Goal: Task Accomplishment & Management: Complete application form

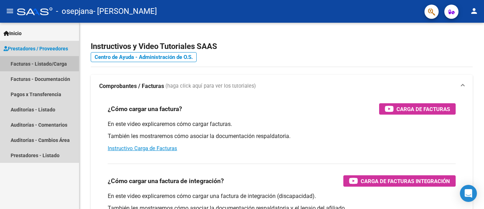
click at [47, 62] on link "Facturas - Listado/Carga" at bounding box center [39, 63] width 79 height 15
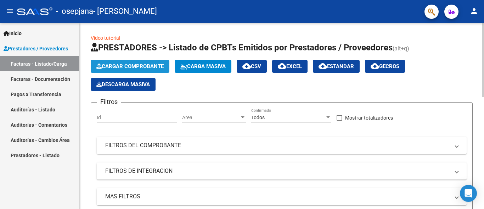
click at [147, 66] on span "Cargar Comprobante" at bounding box center [129, 66] width 67 height 6
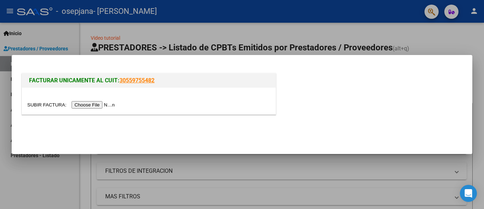
click at [85, 103] on input "file" at bounding box center [72, 104] width 90 height 7
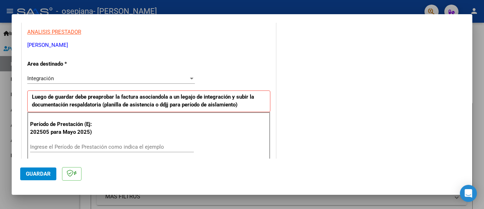
scroll to position [165, 0]
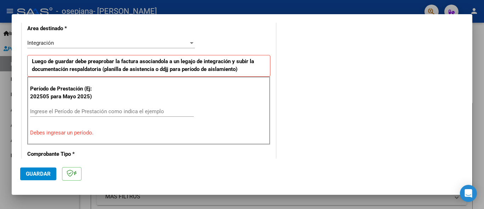
click at [44, 144] on div "Período de Prestación (Ej: 202505 para Mayo 2025) Ingrese el Período de Prestac…" at bounding box center [148, 111] width 243 height 68
click at [57, 113] on input "Ingrese el Período de Prestación como indica el ejemplo" at bounding box center [112, 111] width 164 height 6
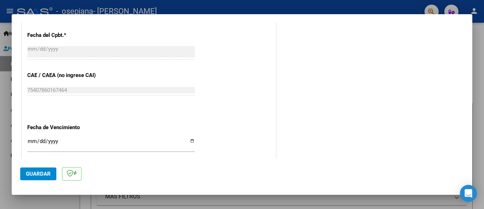
scroll to position [449, 0]
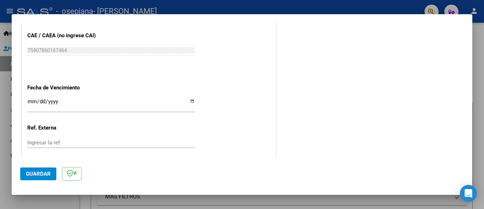
type input "202509"
click at [28, 102] on input "Ingresar la fecha" at bounding box center [111, 103] width 168 height 11
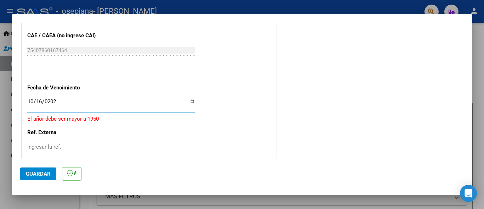
type input "[DATE]"
click at [30, 171] on span "Guardar" at bounding box center [38, 173] width 25 height 6
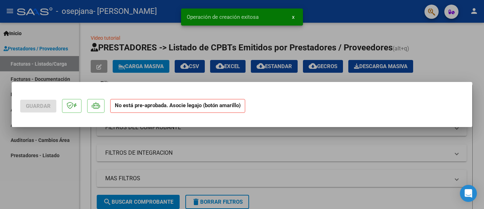
scroll to position [0, 0]
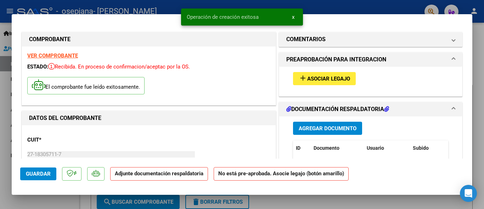
click at [312, 130] on span "Agregar Documento" at bounding box center [328, 128] width 58 height 6
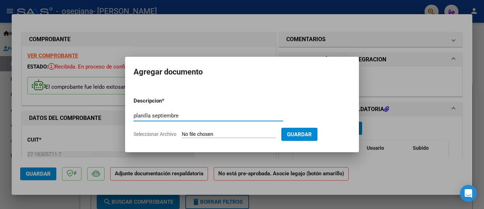
type input "planilla septiembre"
click at [248, 134] on input "Seleccionar Archivo" at bounding box center [229, 134] width 94 height 7
type input "C:\fakepath\planilla de septiembre.pdf"
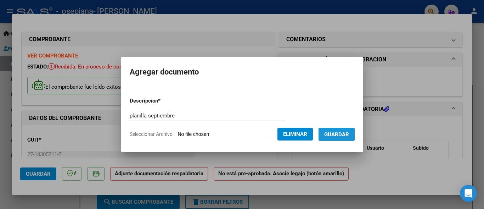
click at [341, 135] on span "Guardar" at bounding box center [336, 134] width 25 height 6
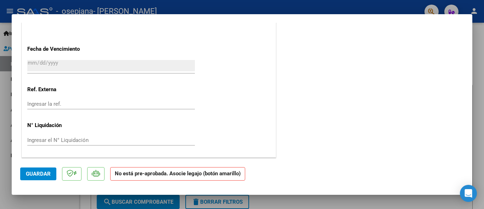
scroll to position [480, 0]
click at [39, 176] on span "Guardar" at bounding box center [38, 173] width 25 height 6
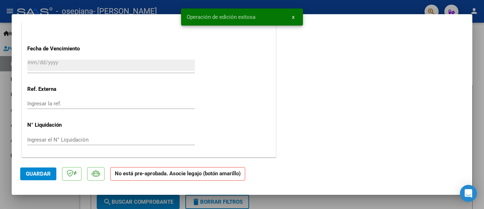
click at [482, 45] on div at bounding box center [242, 104] width 484 height 209
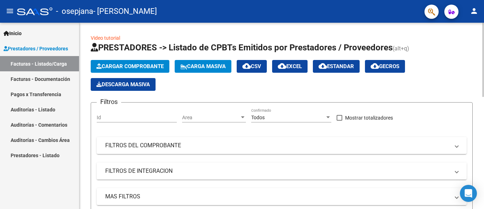
click at [140, 63] on span "Cargar Comprobante" at bounding box center [129, 66] width 67 height 6
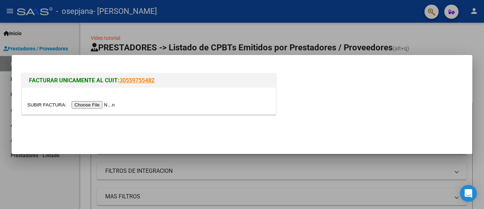
click at [90, 106] on input "file" at bounding box center [72, 104] width 90 height 7
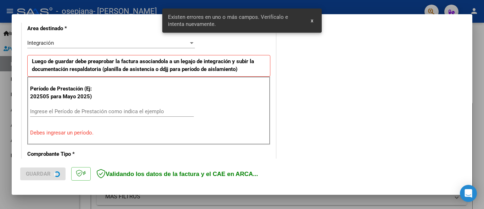
scroll to position [179, 0]
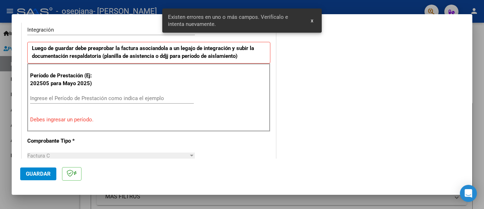
click at [92, 102] on div "Ingrese el Período de Prestación como indica el ejemplo" at bounding box center [112, 98] width 164 height 11
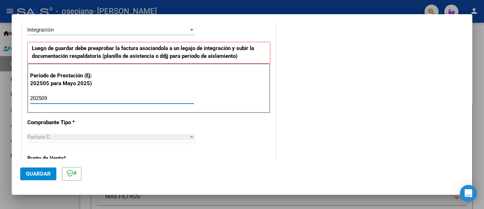
type input "202509"
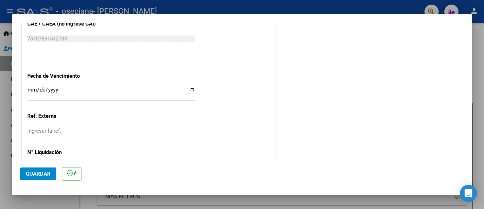
scroll to position [462, 0]
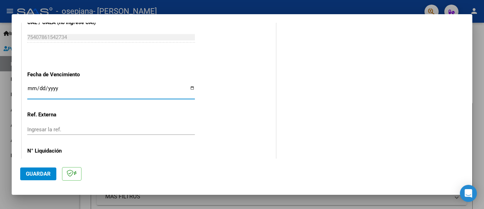
click at [49, 89] on input "Ingresar la fecha" at bounding box center [111, 90] width 168 height 11
click at [38, 87] on input "Ingresar la fecha" at bounding box center [111, 90] width 168 height 11
click at [33, 87] on input "Ingresar la fecha" at bounding box center [111, 90] width 168 height 11
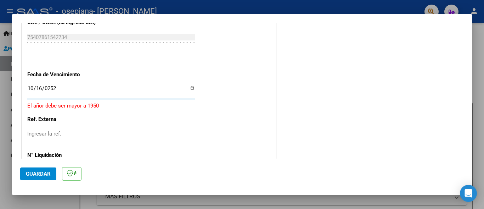
type input "[DATE]"
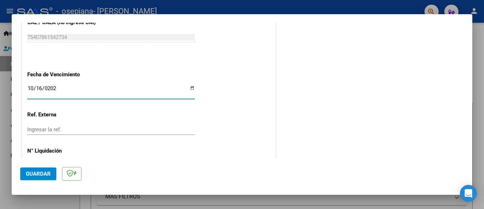
scroll to position [488, 0]
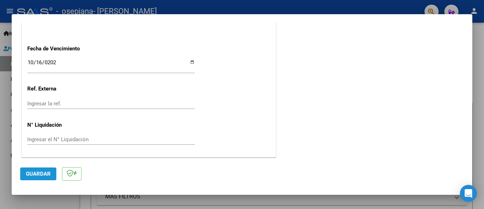
click at [43, 172] on span "Guardar" at bounding box center [38, 173] width 25 height 6
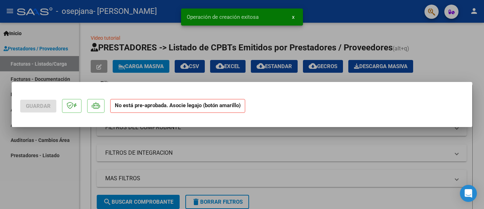
scroll to position [0, 0]
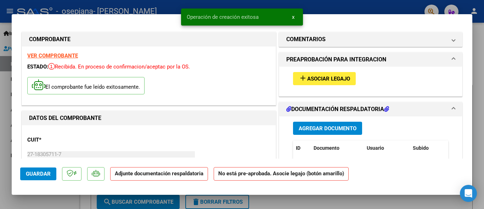
click at [319, 125] on span "Agregar Documento" at bounding box center [328, 128] width 58 height 6
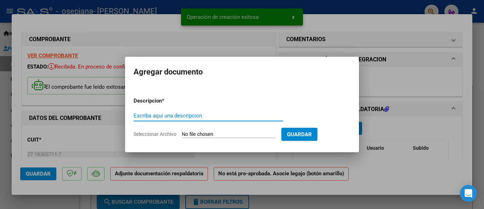
click at [185, 114] on input "Escriba aquí una descripcion" at bounding box center [208, 115] width 149 height 6
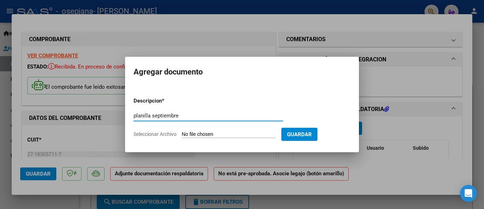
type input "planilla septiembre"
click at [239, 131] on input "Seleccionar Archivo" at bounding box center [229, 134] width 94 height 7
type input "C:\fakepath\planilla septiembre.pdf"
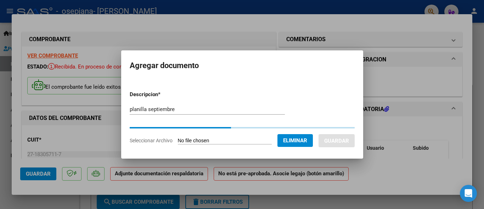
click at [316, 113] on form "Descripcion * planilla septiembre Escriba aquí una descripcion Seleccionar Arch…" at bounding box center [242, 117] width 225 height 64
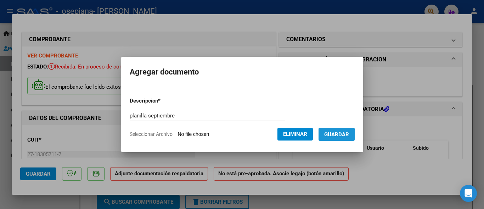
click at [335, 136] on span "Guardar" at bounding box center [336, 134] width 25 height 6
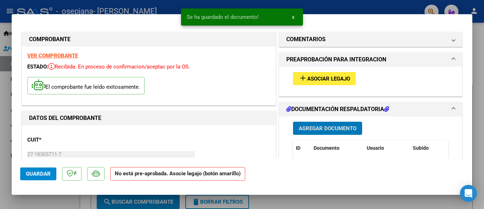
click at [37, 175] on span "Guardar" at bounding box center [38, 173] width 25 height 6
click at [117, 5] on div at bounding box center [242, 104] width 484 height 209
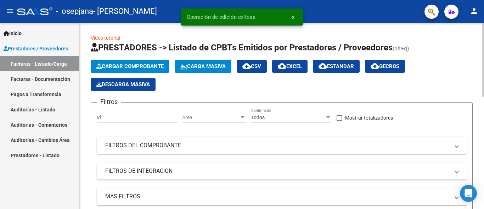
click at [141, 66] on span "Cargar Comprobante" at bounding box center [129, 66] width 67 height 6
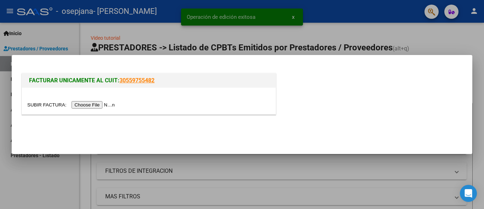
click at [82, 107] on input "file" at bounding box center [72, 104] width 90 height 7
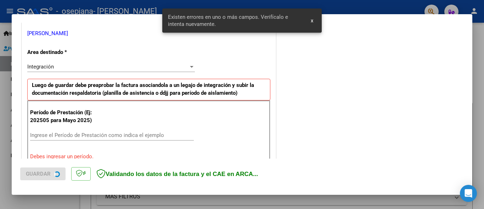
scroll to position [165, 0]
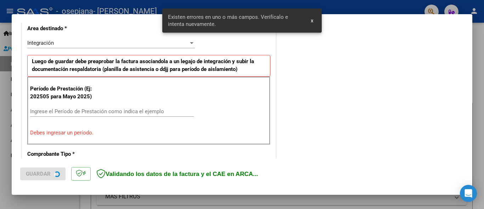
click at [67, 111] on input "Ingrese el Período de Prestación como indica el ejemplo" at bounding box center [112, 111] width 164 height 6
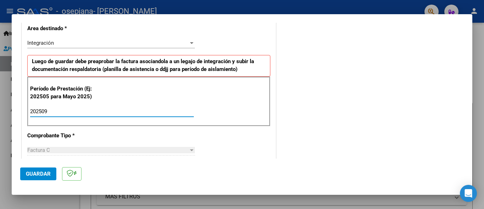
type input "202509"
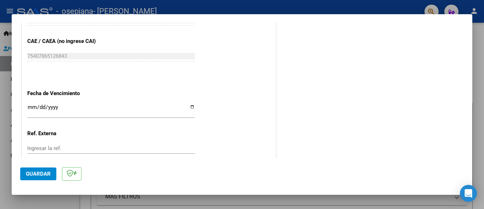
scroll to position [449, 0]
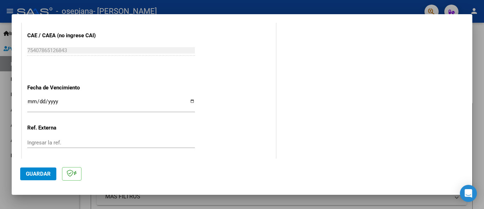
click at [29, 101] on input "Ingresar la fecha" at bounding box center [111, 103] width 168 height 11
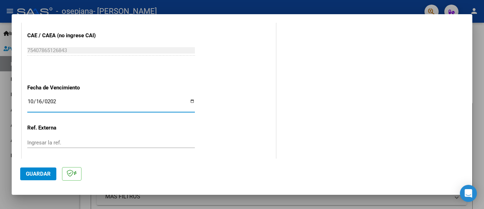
type input "[DATE]"
click at [38, 169] on button "Guardar" at bounding box center [38, 173] width 36 height 13
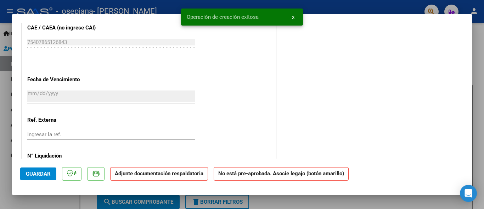
scroll to position [0, 0]
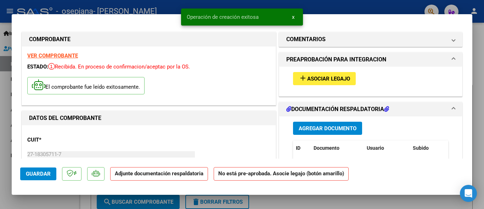
click at [307, 127] on span "Agregar Documento" at bounding box center [328, 128] width 58 height 6
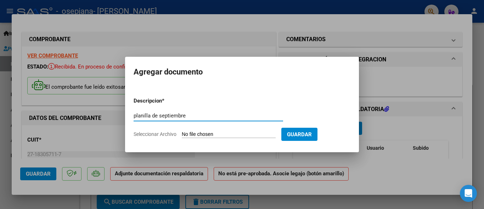
type input "planilla de septiembre"
click at [240, 135] on input "Seleccionar Archivo" at bounding box center [229, 134] width 94 height 7
type input "C:\fakepath\PLANILLA DE ASISTENCIA MENSUAL CUD (2).pdf"
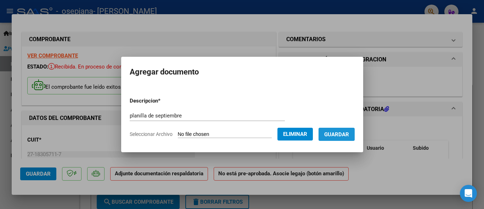
click at [342, 129] on button "Guardar" at bounding box center [336, 134] width 36 height 13
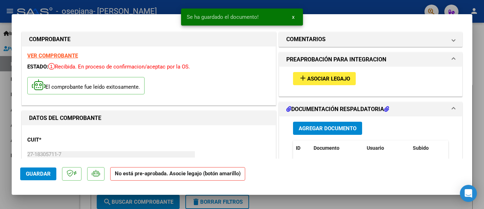
click at [480, 53] on div at bounding box center [242, 104] width 484 height 209
type input "$ 0,00"
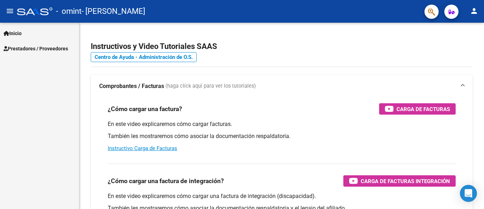
click at [47, 47] on span "Prestadores / Proveedores" at bounding box center [36, 49] width 64 height 8
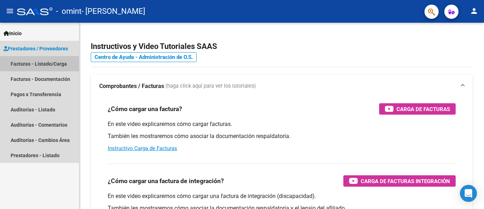
click at [46, 66] on link "Facturas - Listado/Carga" at bounding box center [39, 63] width 79 height 15
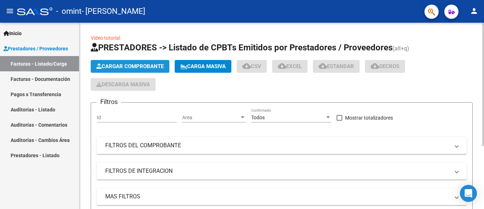
click at [131, 67] on span "Cargar Comprobante" at bounding box center [129, 66] width 67 height 6
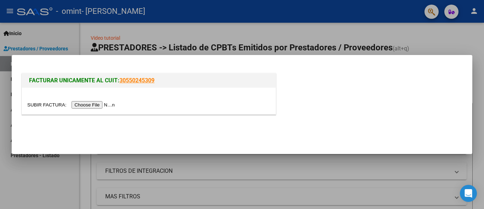
click at [105, 104] on input "file" at bounding box center [72, 104] width 90 height 7
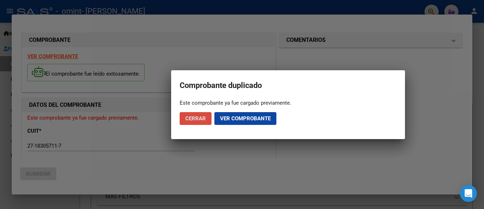
click at [198, 117] on span "Cerrar" at bounding box center [195, 118] width 21 height 6
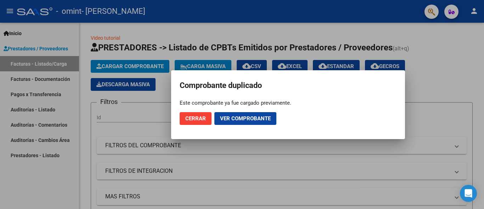
click at [200, 121] on button "Cerrar" at bounding box center [196, 118] width 32 height 13
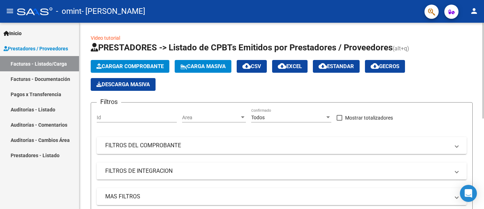
click at [143, 61] on button "Cargar Comprobante" at bounding box center [130, 66] width 79 height 13
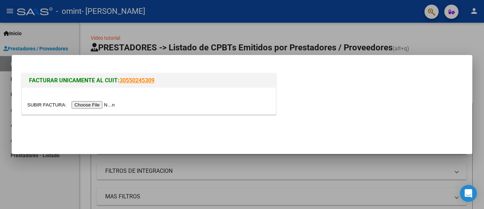
click at [100, 102] on input "file" at bounding box center [72, 104] width 90 height 7
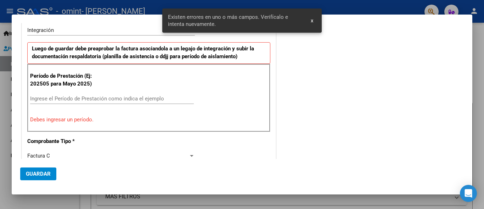
scroll to position [170, 0]
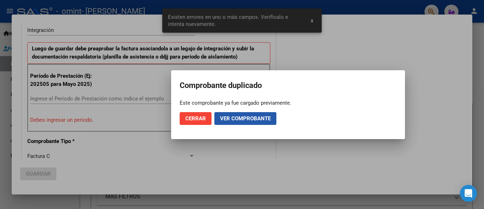
click at [243, 112] on button "Ver comprobante" at bounding box center [245, 118] width 62 height 13
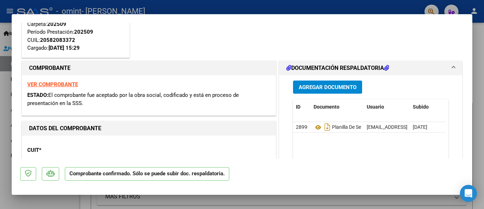
scroll to position [1, 0]
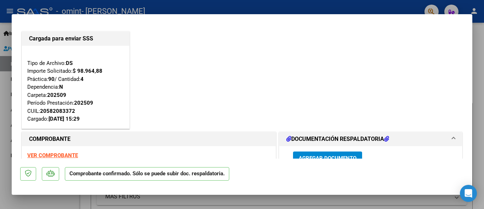
click at [227, 6] on div at bounding box center [242, 104] width 484 height 209
